Goal: Task Accomplishment & Management: Use online tool/utility

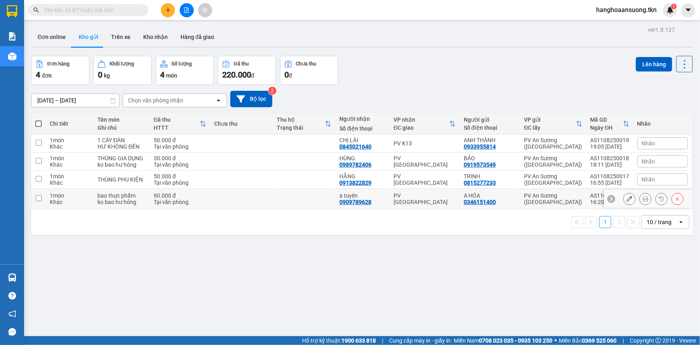
click at [317, 199] on td at bounding box center [304, 199] width 63 height 20
checkbox input "true"
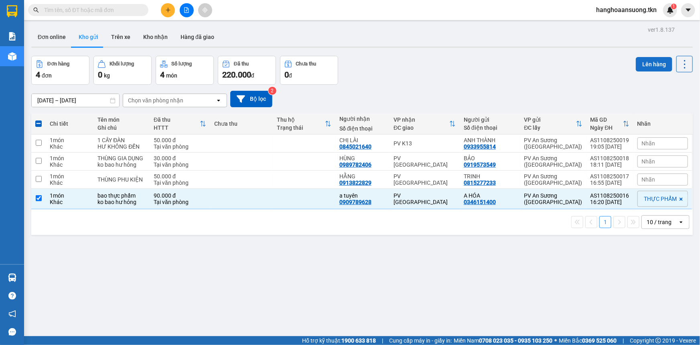
click at [640, 63] on button "Lên hàng" at bounding box center [654, 64] width 37 height 14
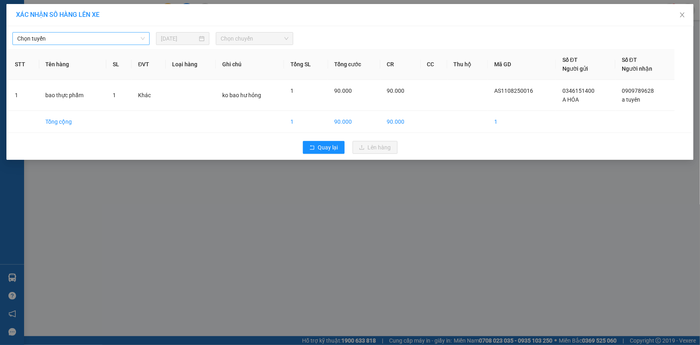
click at [56, 39] on span "Chọn tuyến" at bounding box center [81, 39] width 128 height 12
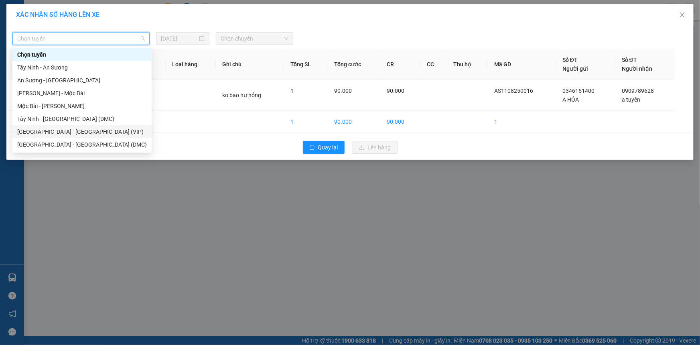
click at [87, 131] on div "[GEOGRAPHIC_DATA] - [GEOGRAPHIC_DATA] (VIP)" at bounding box center [82, 131] width 130 height 9
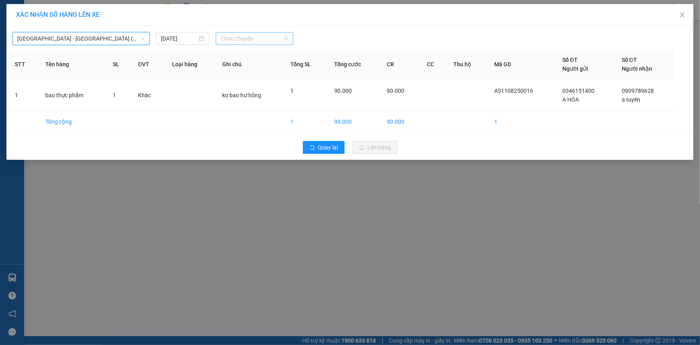
click at [252, 37] on span "Chọn chuyến" at bounding box center [255, 39] width 68 height 12
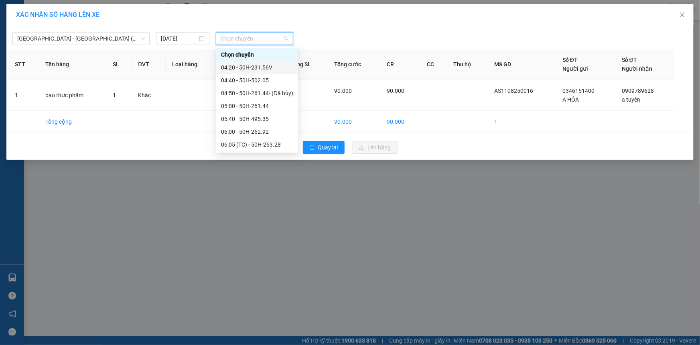
click at [274, 66] on div "04:20 - 50H-231.56V" at bounding box center [257, 67] width 72 height 9
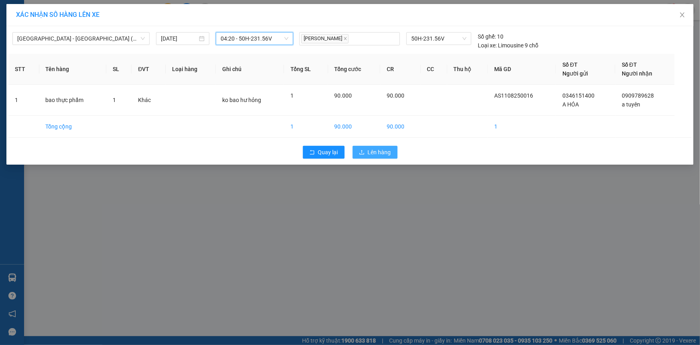
click at [374, 149] on span "Lên hàng" at bounding box center [379, 152] width 23 height 9
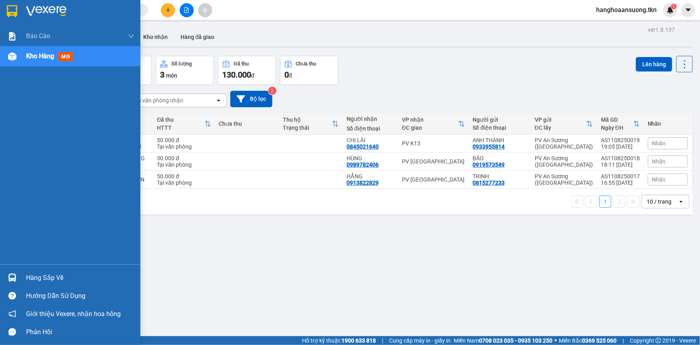
click at [8, 277] on img at bounding box center [12, 277] width 8 height 8
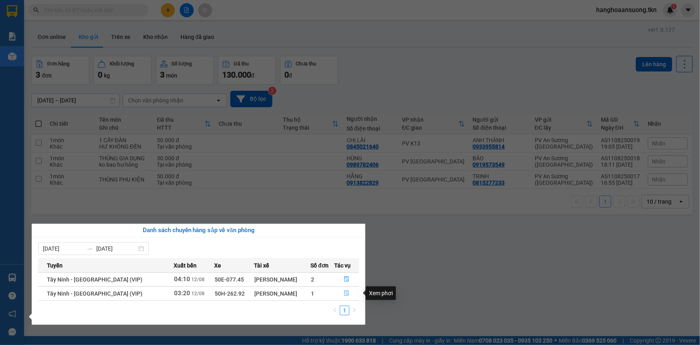
click at [344, 294] on icon "file-done" at bounding box center [346, 293] width 5 height 6
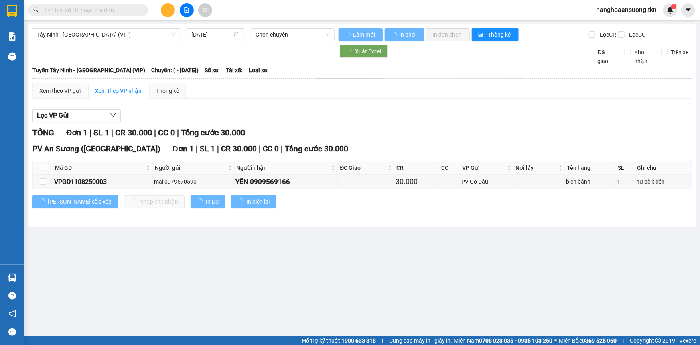
type input "[DATE]"
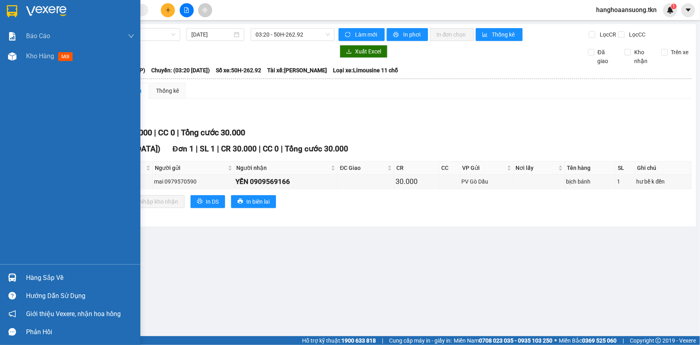
click at [8, 276] on img at bounding box center [12, 277] width 8 height 8
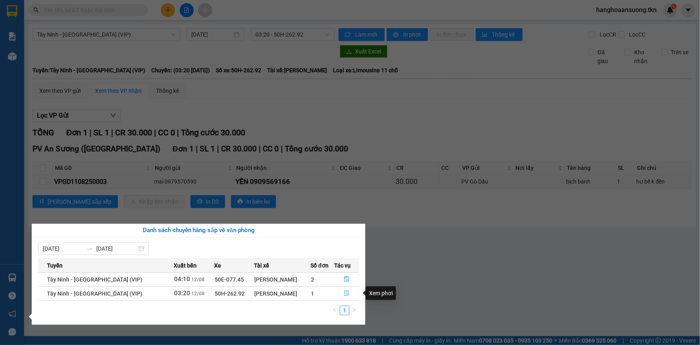
click at [345, 291] on icon "file-done" at bounding box center [346, 293] width 5 height 6
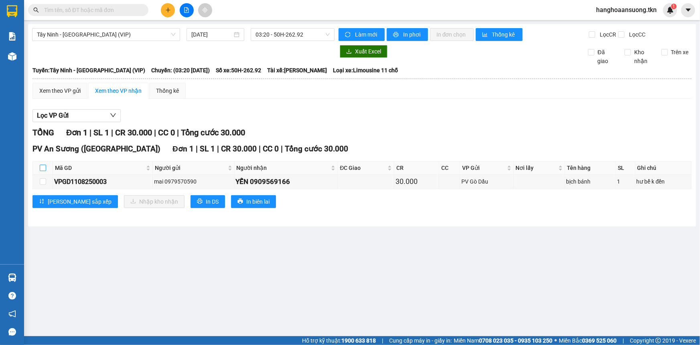
click at [44, 168] on input "checkbox" at bounding box center [43, 168] width 6 height 6
checkbox input "true"
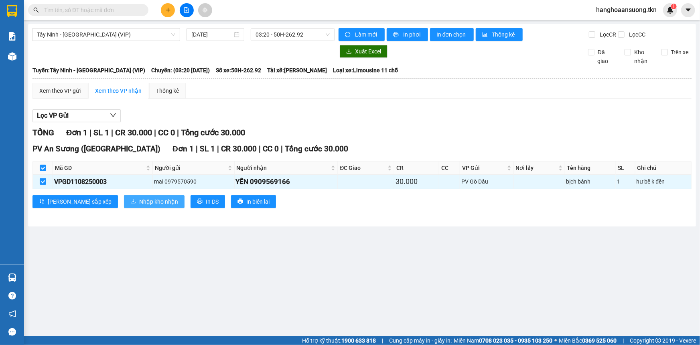
click at [139, 202] on span "Nhập kho nhận" at bounding box center [158, 201] width 39 height 9
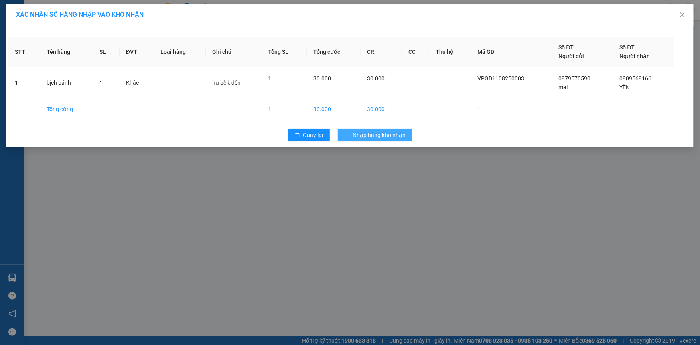
click at [390, 133] on span "Nhập hàng kho nhận" at bounding box center [379, 134] width 53 height 9
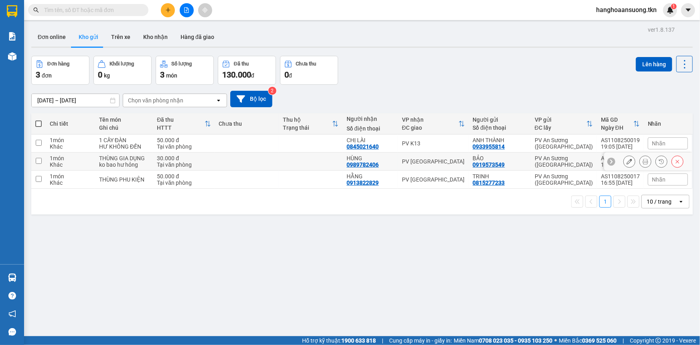
click at [453, 160] on div "PV Phước Đông" at bounding box center [433, 161] width 63 height 6
checkbox input "true"
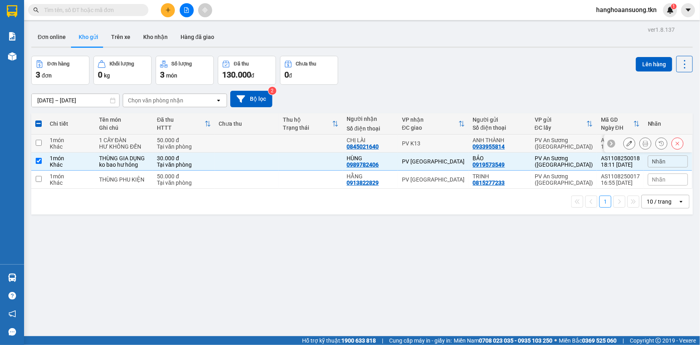
click at [445, 143] on div "PV K13" at bounding box center [433, 143] width 63 height 6
checkbox input "true"
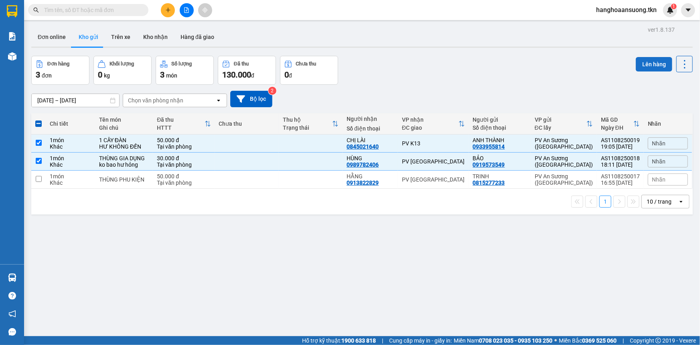
click at [641, 65] on button "Lên hàng" at bounding box center [654, 64] width 37 height 14
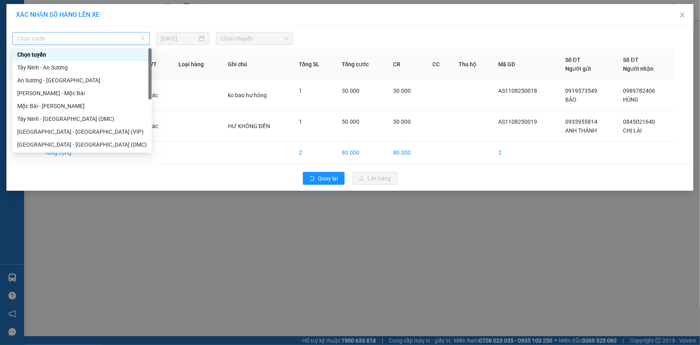
click at [60, 38] on span "Chọn tuyến" at bounding box center [81, 39] width 128 height 12
click at [84, 145] on div "Sài Gòn - Tây Ninh (DMC)" at bounding box center [82, 144] width 130 height 9
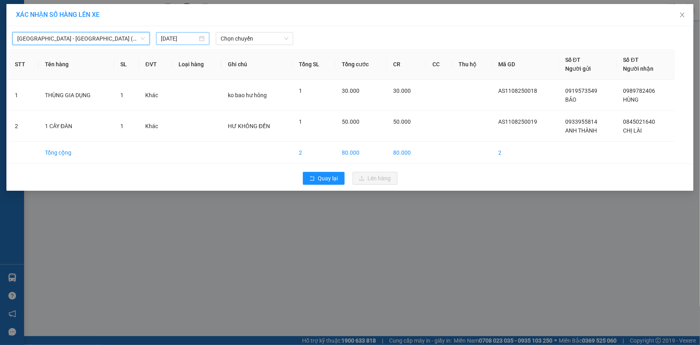
click at [184, 41] on input "11/08/2025" at bounding box center [179, 38] width 37 height 9
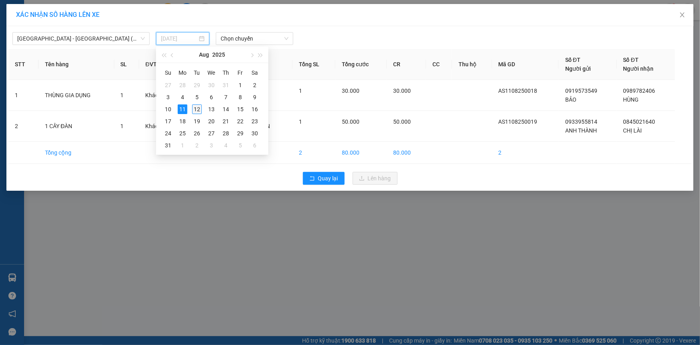
click at [199, 107] on div "12" at bounding box center [197, 109] width 10 height 10
type input "12/08/2025"
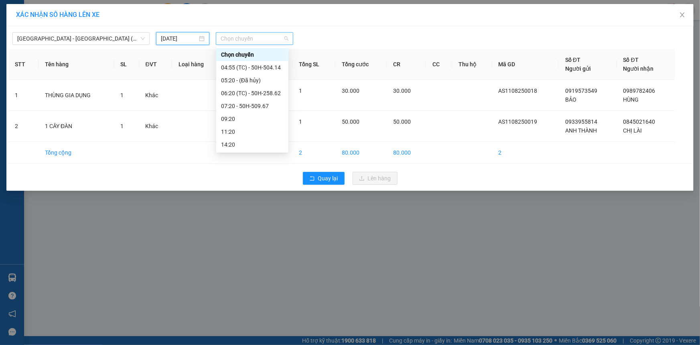
click at [243, 40] on span "Chọn chuyến" at bounding box center [255, 39] width 68 height 12
click at [270, 66] on div "04:55 (TC) - 50H-504.14" at bounding box center [252, 67] width 63 height 9
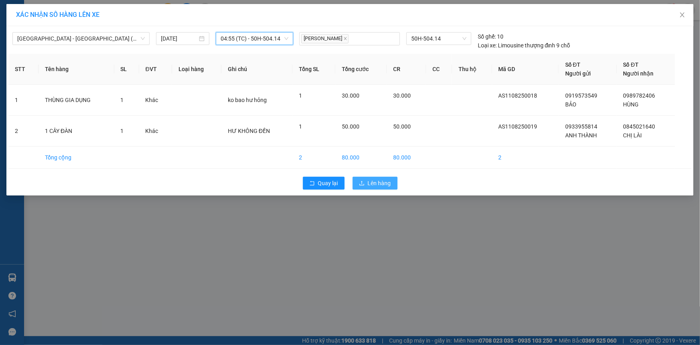
click at [378, 184] on span "Lên hàng" at bounding box center [379, 183] width 23 height 9
